Goal: Task Accomplishment & Management: Use online tool/utility

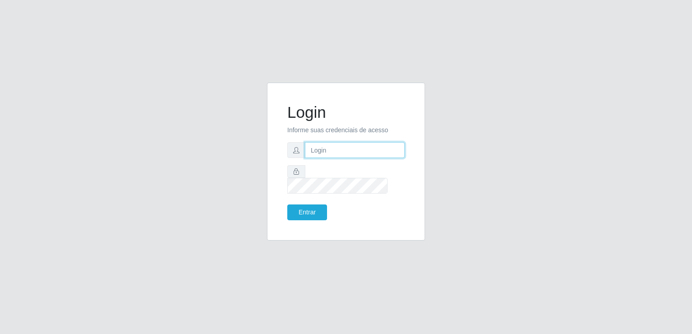
click at [366, 151] on input "text" at bounding box center [355, 150] width 100 height 16
type input "[EMAIL_ADDRESS][DOMAIN_NAME]"
click at [287, 205] on button "Entrar" at bounding box center [307, 213] width 40 height 16
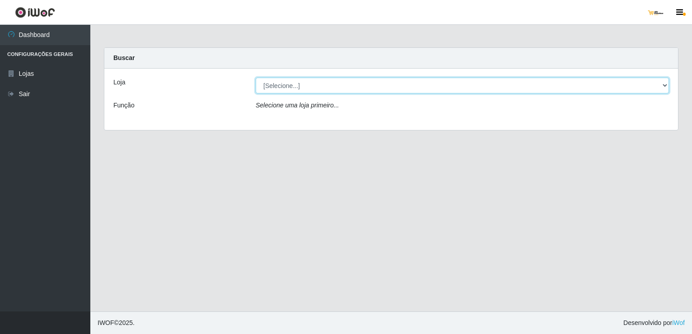
click at [398, 89] on select "[Selecione...] [GEOGRAPHIC_DATA]" at bounding box center [463, 86] width 414 height 16
select select "168"
click at [256, 78] on select "[Selecione...] [GEOGRAPHIC_DATA]" at bounding box center [463, 86] width 414 height 16
